Goal: Use online tool/utility: Utilize a website feature to perform a specific function

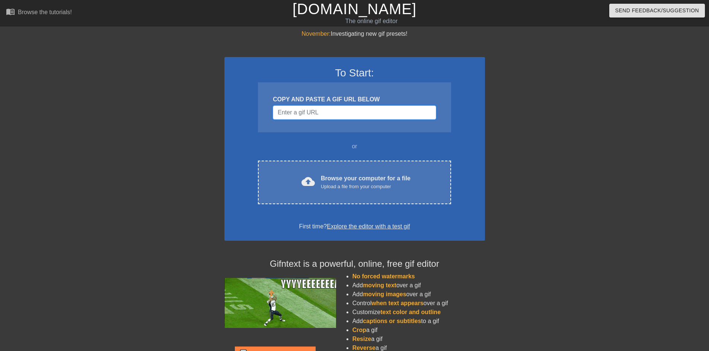
click at [312, 112] on input "Username" at bounding box center [354, 112] width 163 height 14
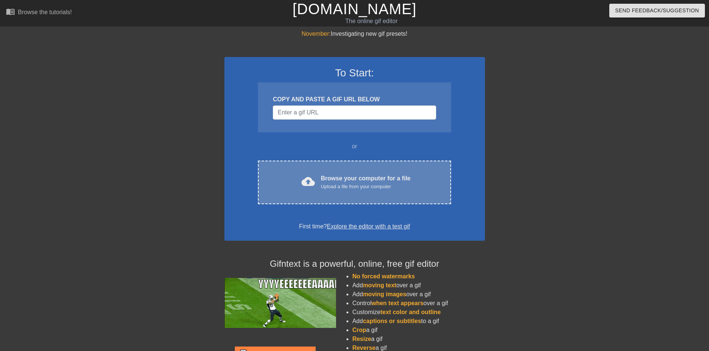
click at [370, 178] on div "Browse your computer for a file Upload a file from your computer" at bounding box center [366, 182] width 90 height 16
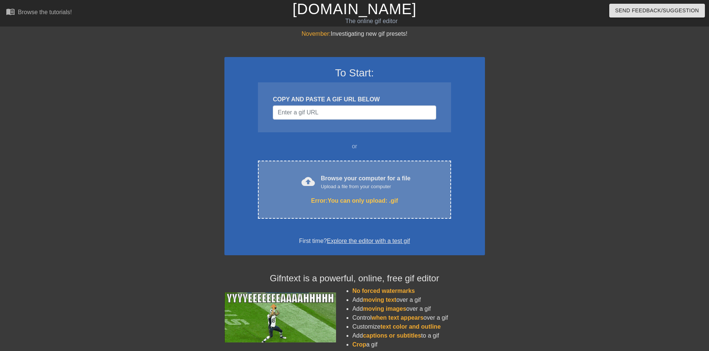
click at [311, 183] on span "cloud_upload" at bounding box center [308, 181] width 13 height 13
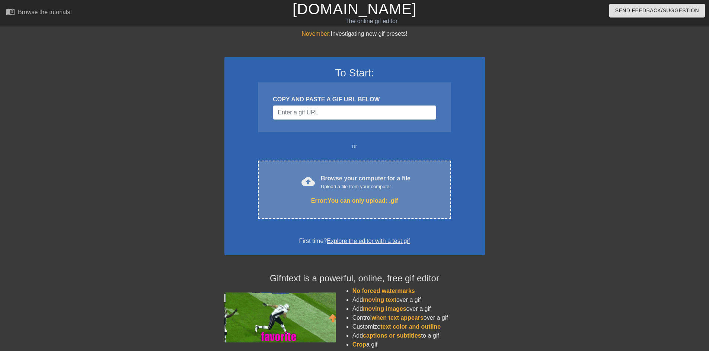
click at [411, 177] on div "cloud_upload Browse your computer for a file Upload a file from your computer" at bounding box center [355, 182] width 162 height 17
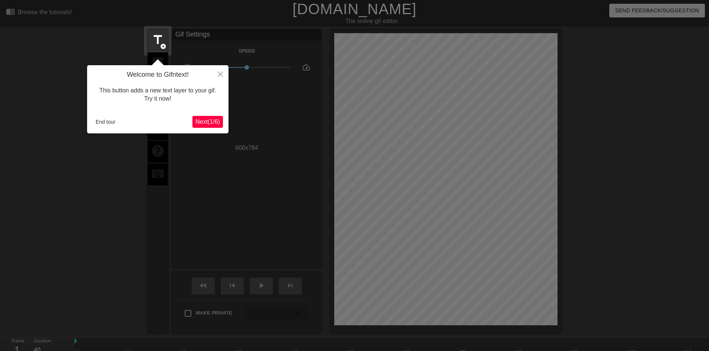
scroll to position [18, 0]
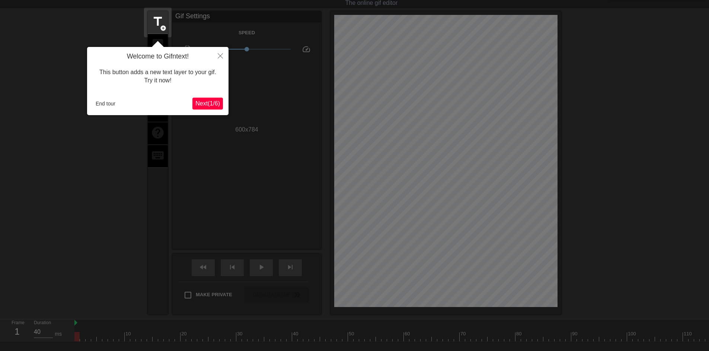
click at [197, 101] on span "Next ( 1 / 6 )" at bounding box center [207, 103] width 25 height 6
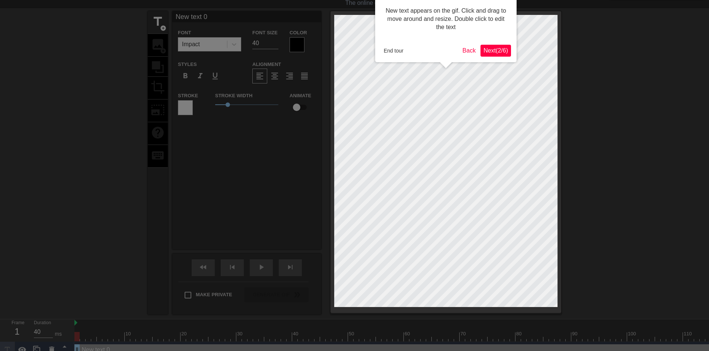
scroll to position [0, 0]
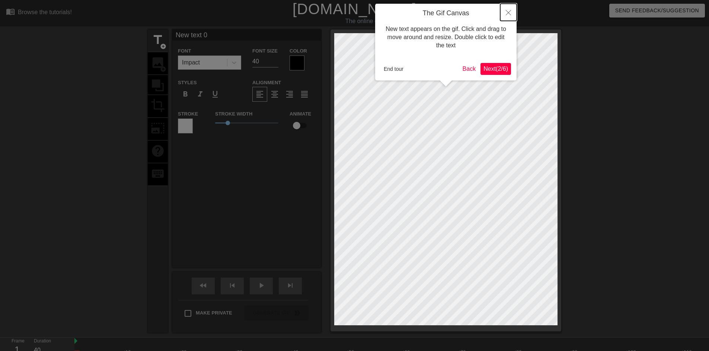
click at [506, 9] on button "Close" at bounding box center [508, 12] width 16 height 17
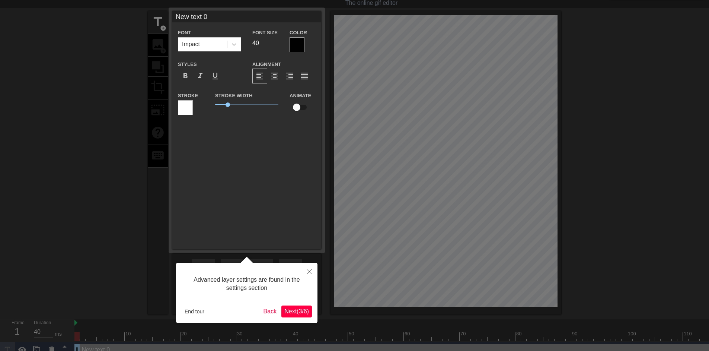
click at [234, 203] on div "New text 0 Font Impact Font Size 40 Color Styles format_bold format_italic form…" at bounding box center [246, 130] width 149 height 238
click at [311, 271] on icon "Close" at bounding box center [309, 271] width 5 height 5
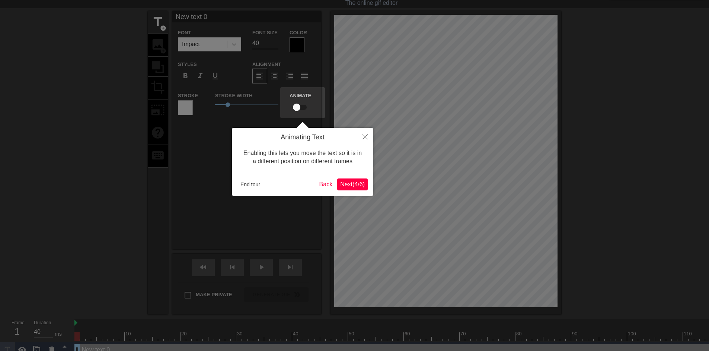
scroll to position [0, 0]
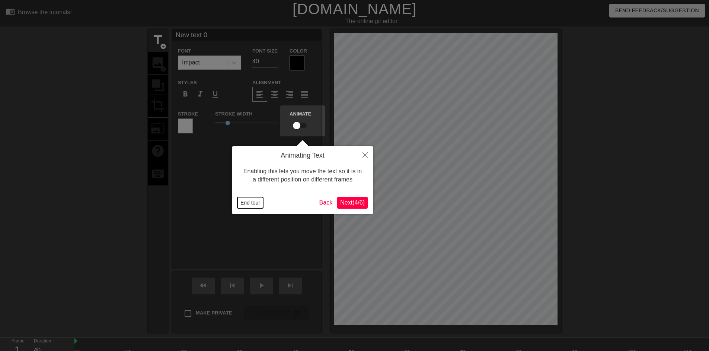
click at [254, 201] on button "End tour" at bounding box center [250, 202] width 26 height 11
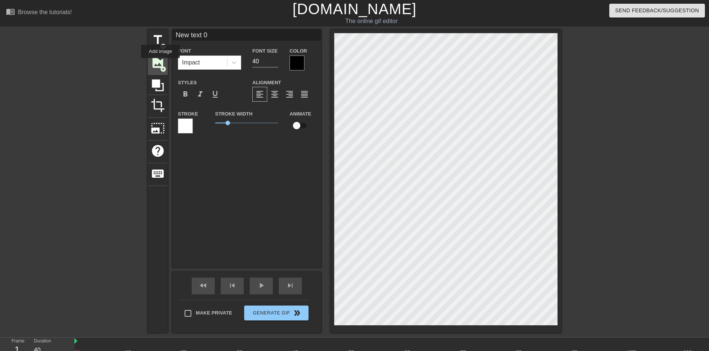
click at [160, 63] on span "image" at bounding box center [158, 62] width 14 height 14
click at [261, 288] on span "play_arrow" at bounding box center [261, 285] width 9 height 9
click at [256, 287] on div "pause" at bounding box center [261, 285] width 23 height 17
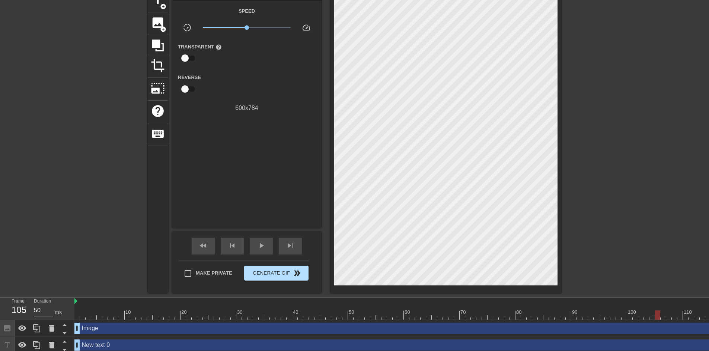
scroll to position [48, 0]
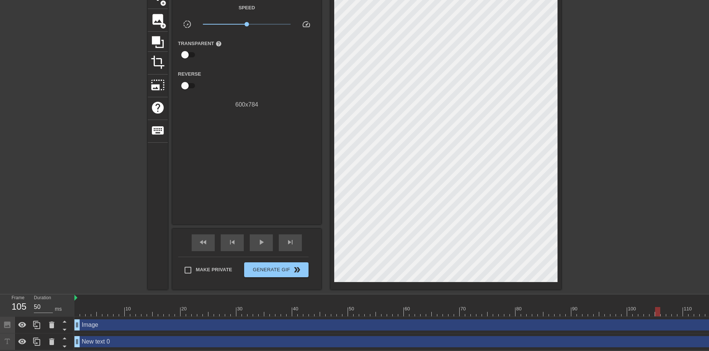
click at [282, 321] on div "Image drag_handle drag_handle" at bounding box center [437, 324] width 726 height 11
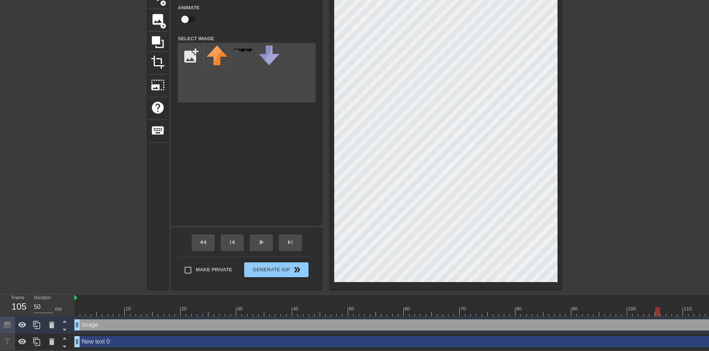
drag, startPoint x: 212, startPoint y: 318, endPoint x: 190, endPoint y: 322, distance: 22.0
click at [190, 322] on div "Image drag_handle drag_handle" at bounding box center [437, 324] width 726 height 11
click at [54, 320] on icon at bounding box center [51, 324] width 9 height 9
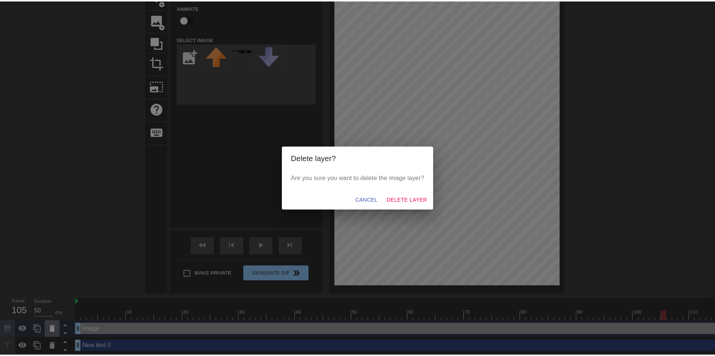
scroll to position [42, 0]
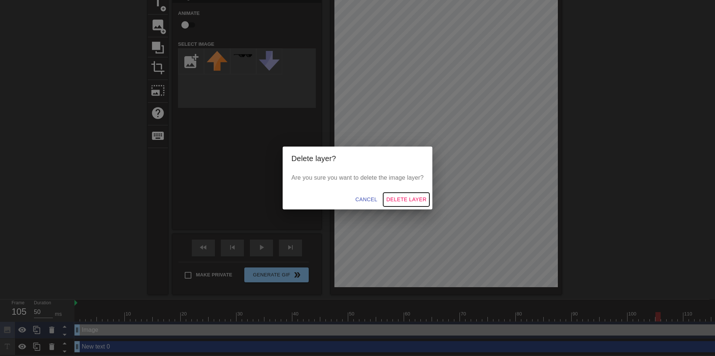
click at [399, 197] on span "Delete Layer" at bounding box center [406, 199] width 40 height 9
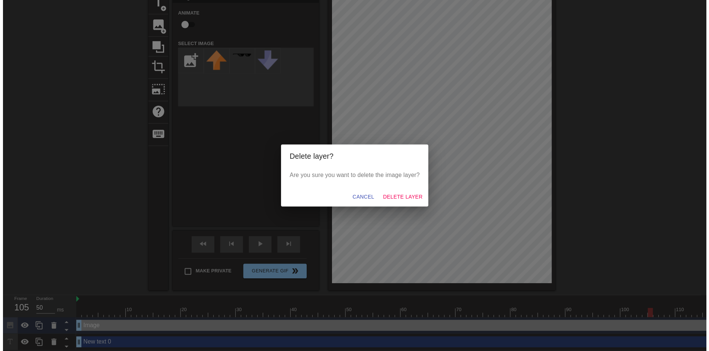
scroll to position [31, 0]
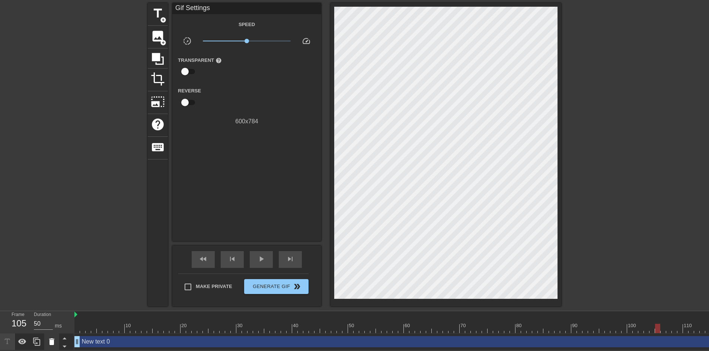
click at [52, 337] on icon at bounding box center [51, 341] width 9 height 9
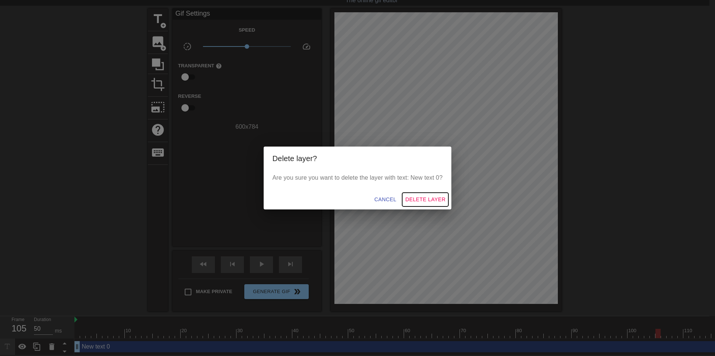
click at [430, 197] on span "Delete Layer" at bounding box center [425, 199] width 40 height 9
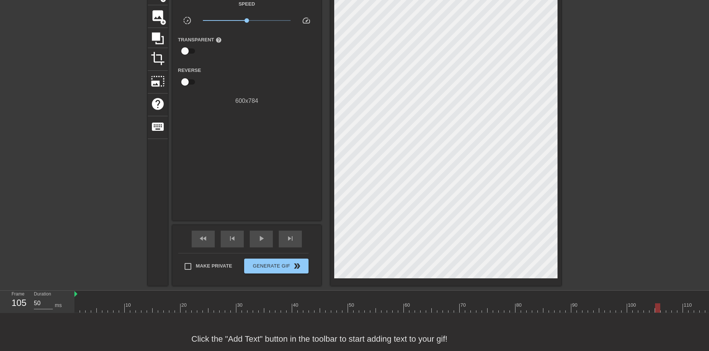
scroll to position [0, 0]
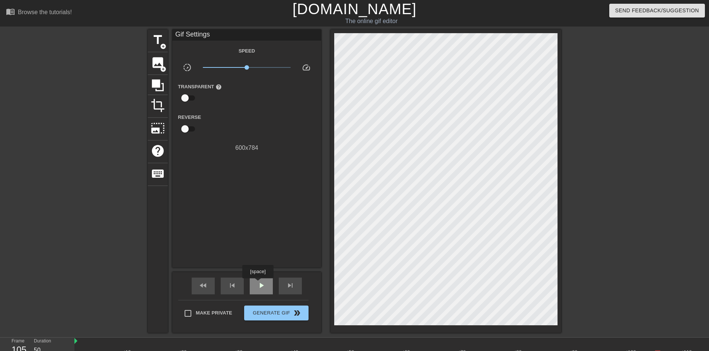
click at [258, 283] on span "play_arrow" at bounding box center [261, 285] width 9 height 9
type input "40"
click at [258, 283] on span "pause" at bounding box center [261, 285] width 9 height 9
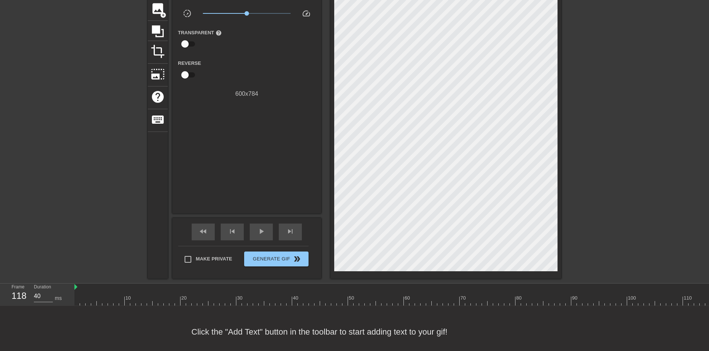
scroll to position [66, 0]
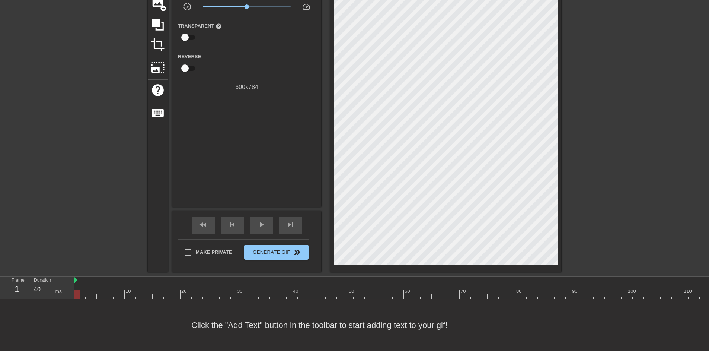
drag, startPoint x: 101, startPoint y: 274, endPoint x: 62, endPoint y: 274, distance: 39.1
click at [62, 277] on div "Frame 1 Duration 40 ms 10 20 30 40 50 60 70 80 90 100 110 120 130" at bounding box center [354, 288] width 709 height 22
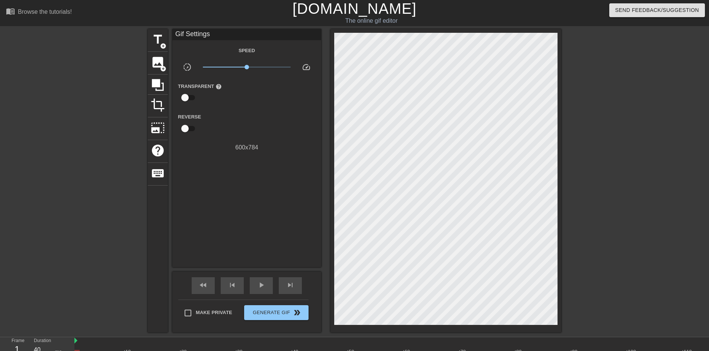
scroll to position [0, 0]
click at [158, 65] on span "image" at bounding box center [158, 62] width 14 height 14
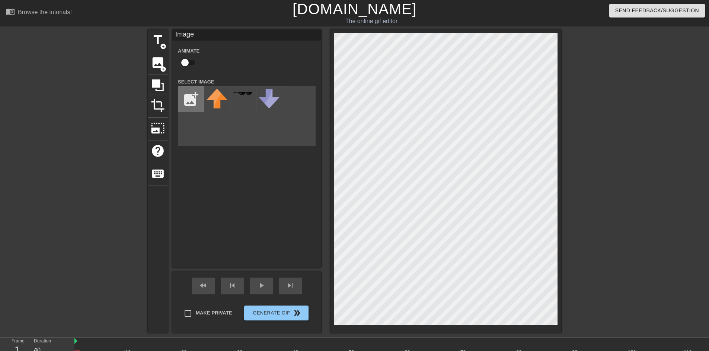
click at [196, 95] on input "file" at bounding box center [190, 98] width 25 height 25
click at [189, 106] on input "file" at bounding box center [190, 98] width 25 height 25
type input "C:\fakepath\invert-removebg-preview.png"
click at [212, 98] on img at bounding box center [217, 99] width 21 height 21
click at [292, 35] on div "title add_circle image add_circle crop photo_size_select_large help keyboard Im…" at bounding box center [355, 180] width 414 height 303
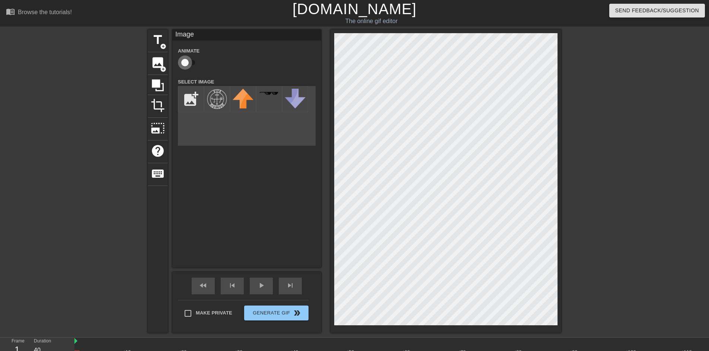
click at [187, 62] on input "checkbox" at bounding box center [185, 62] width 42 height 14
click at [187, 62] on input "checkbox" at bounding box center [192, 62] width 42 height 14
checkbox input "false"
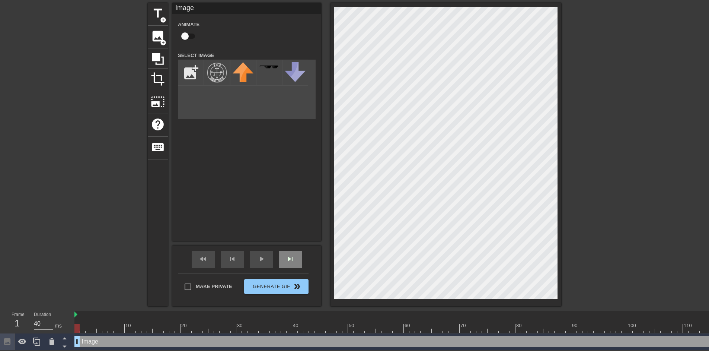
scroll to position [31, 0]
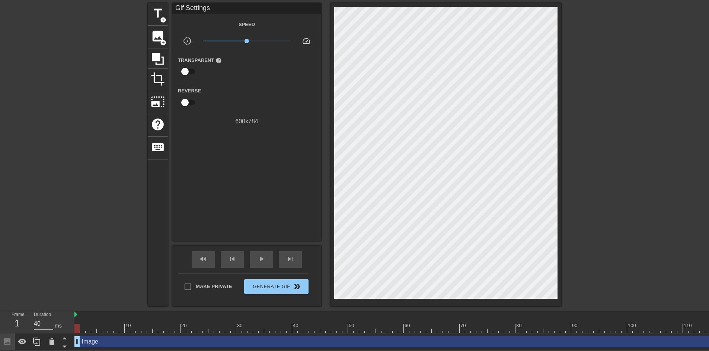
click at [595, 142] on div at bounding box center [626, 114] width 112 height 223
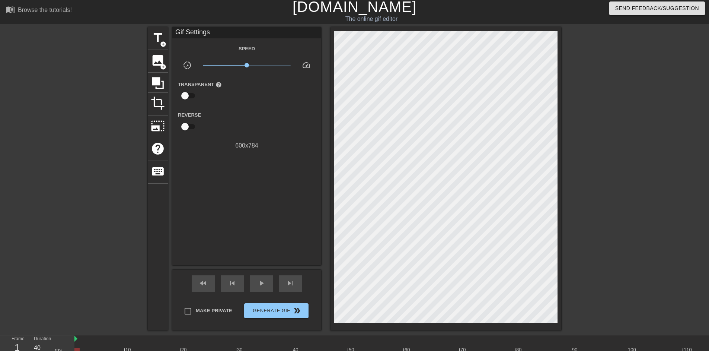
scroll to position [0, 0]
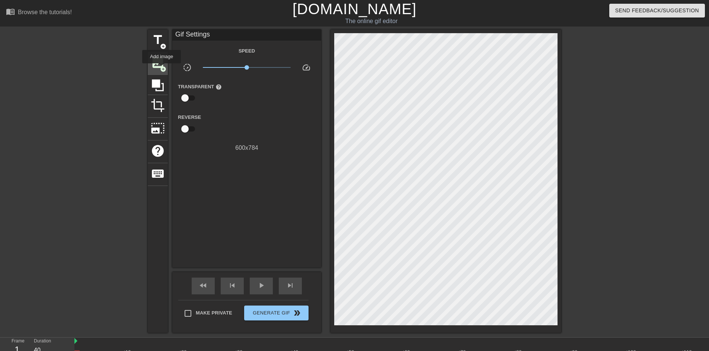
click at [162, 68] on span "add_circle" at bounding box center [163, 69] width 6 height 6
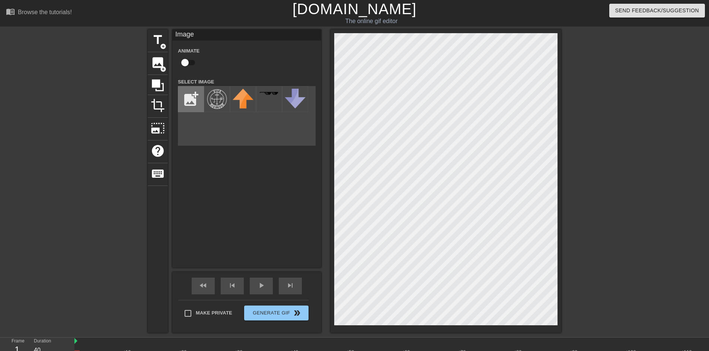
click at [185, 99] on input "file" at bounding box center [190, 98] width 25 height 25
type input "C:\fakepath\1011.mp4"
click at [185, 67] on input "checkbox" at bounding box center [185, 62] width 42 height 14
checkbox input "true"
click at [161, 84] on icon at bounding box center [158, 85] width 14 height 14
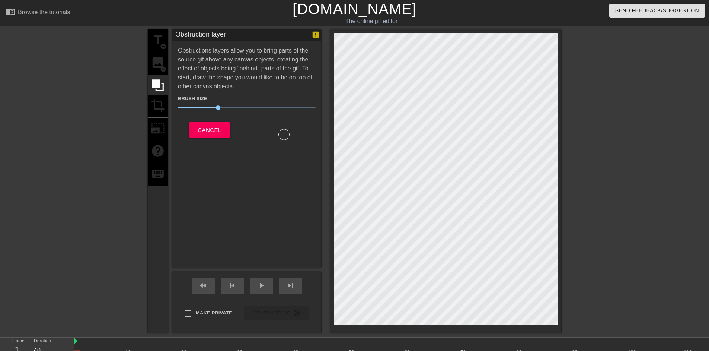
click at [158, 109] on div "title add_circle image add_circle crop photo_size_select_large help keyboard" at bounding box center [158, 180] width 20 height 303
click at [206, 129] on span "Cancel" at bounding box center [209, 130] width 23 height 10
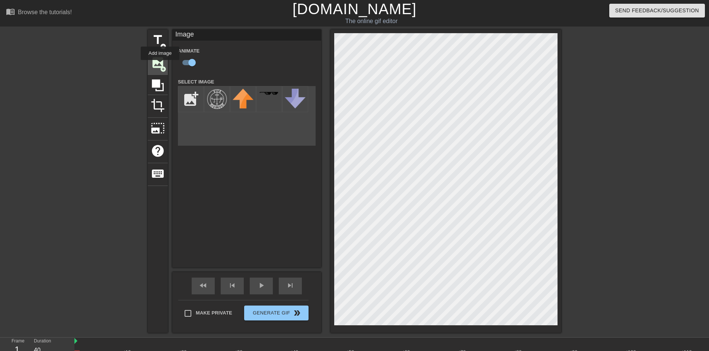
click at [160, 66] on span "add_circle" at bounding box center [163, 69] width 6 height 6
checkbox input "true"
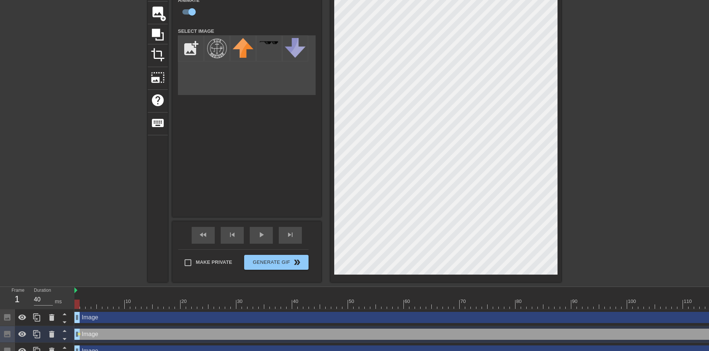
scroll to position [65, 0]
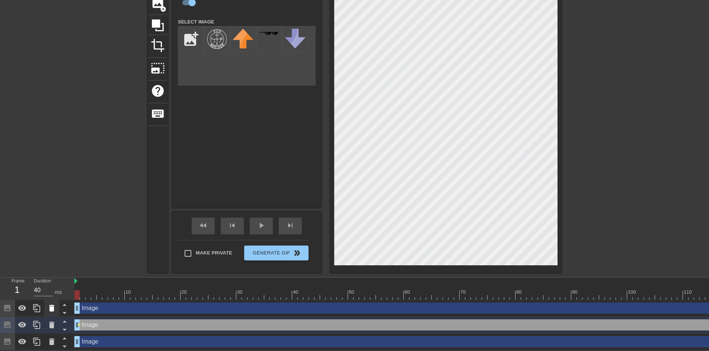
click at [52, 308] on div at bounding box center [51, 308] width 15 height 16
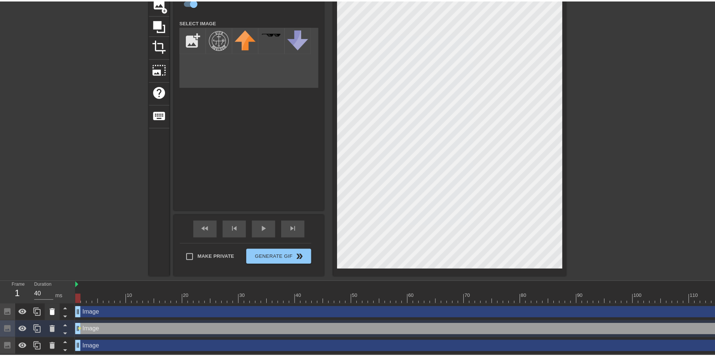
scroll to position [59, 0]
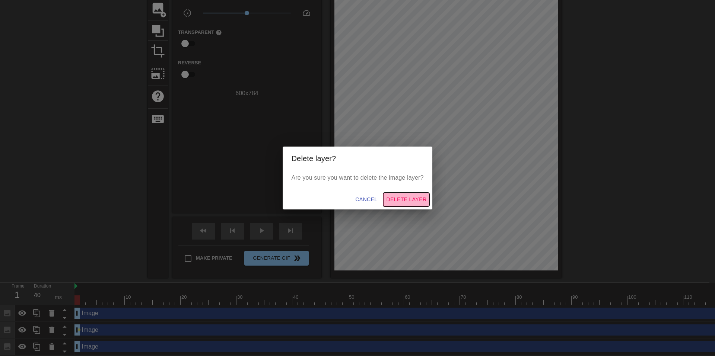
click at [396, 202] on span "Delete Layer" at bounding box center [406, 199] width 40 height 9
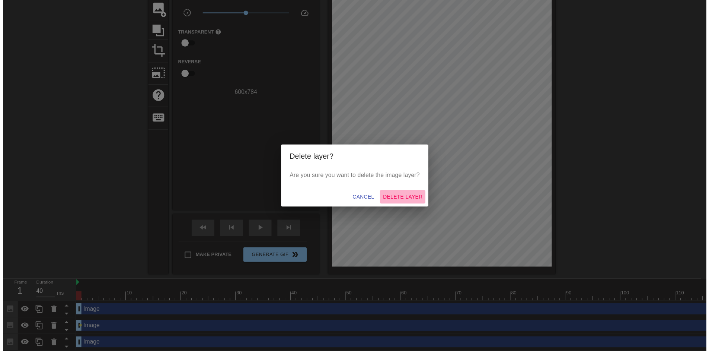
scroll to position [48, 0]
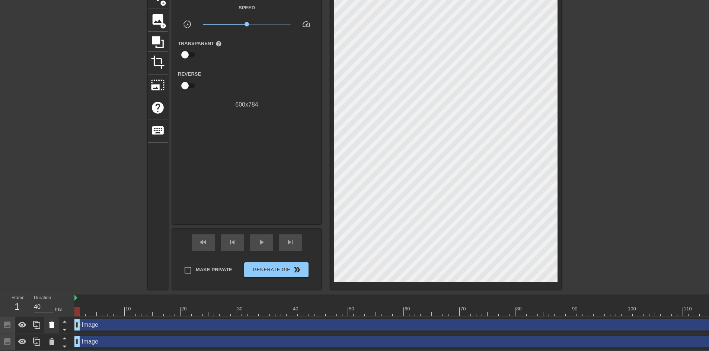
click at [52, 321] on icon at bounding box center [51, 324] width 5 height 7
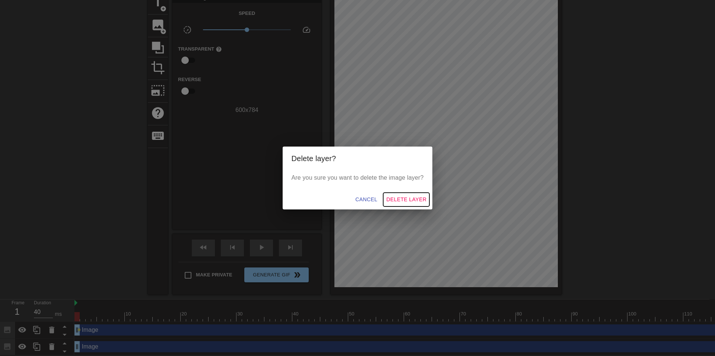
click at [390, 200] on span "Delete Layer" at bounding box center [406, 199] width 40 height 9
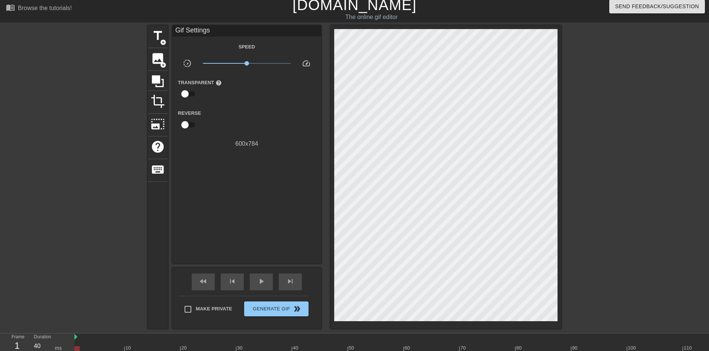
scroll to position [0, 0]
